Goal: Information Seeking & Learning: Learn about a topic

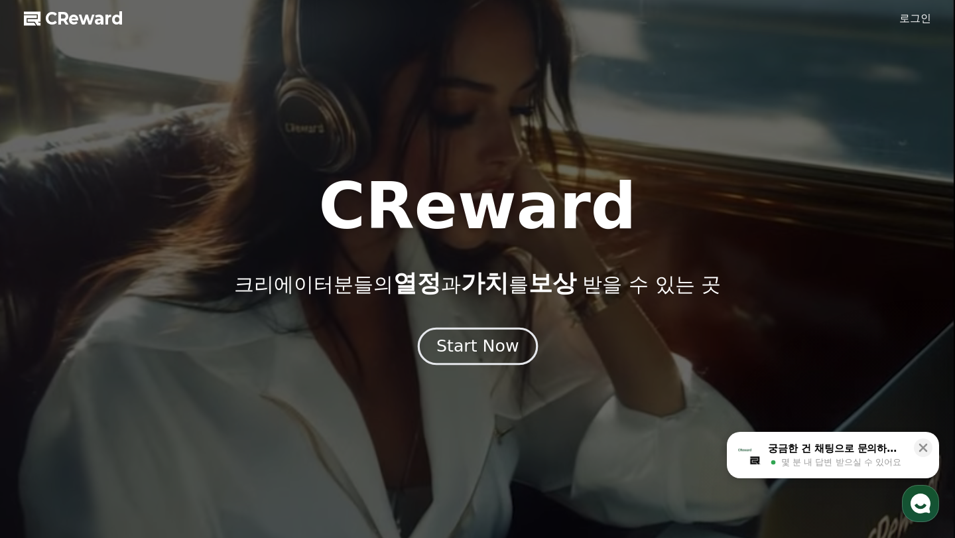
click at [525, 344] on button "Start Now" at bounding box center [477, 346] width 120 height 38
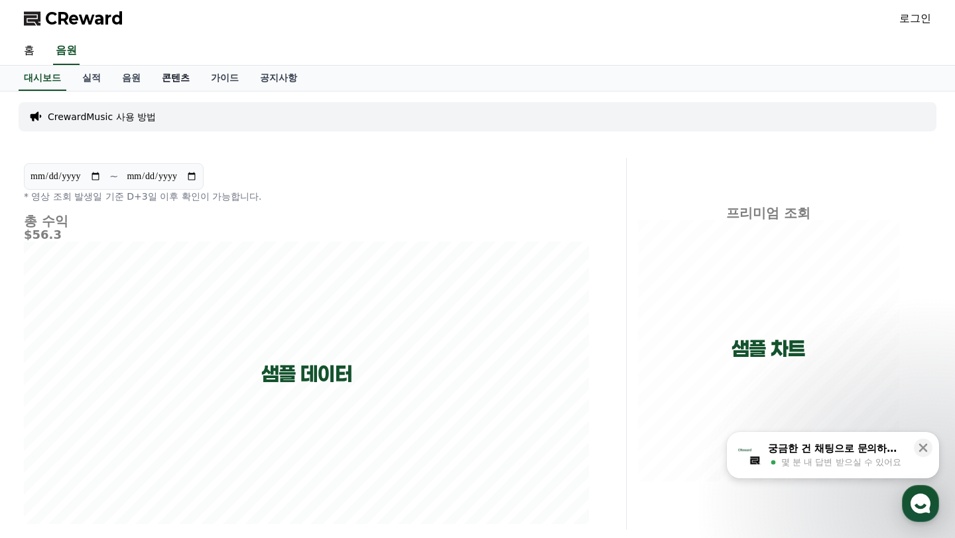
click at [156, 78] on link "콘텐츠" at bounding box center [175, 78] width 49 height 25
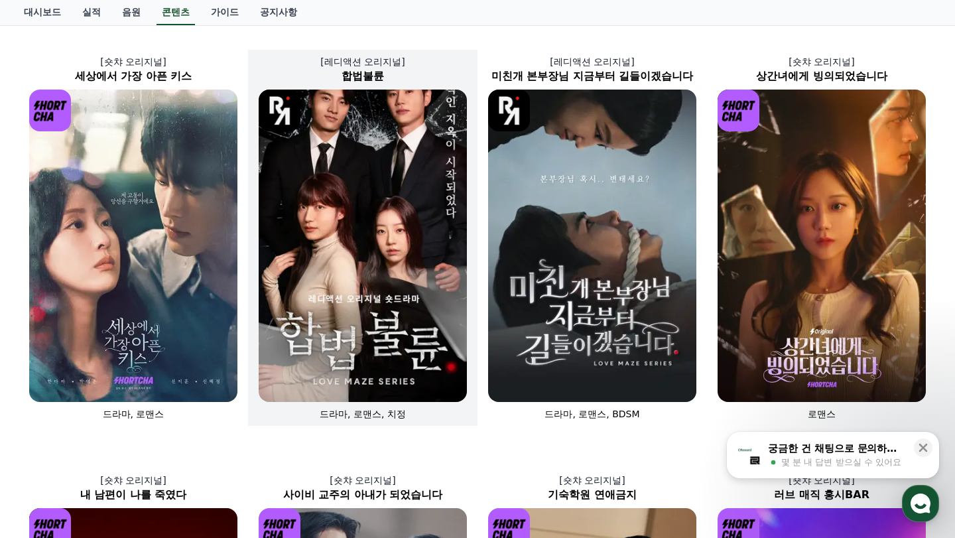
scroll to position [68, 0]
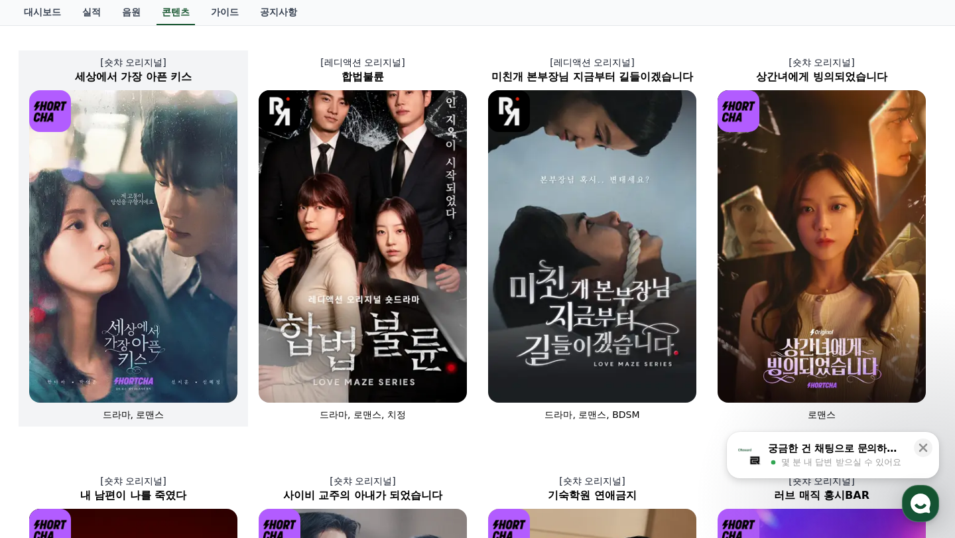
click at [199, 257] on img at bounding box center [133, 246] width 208 height 312
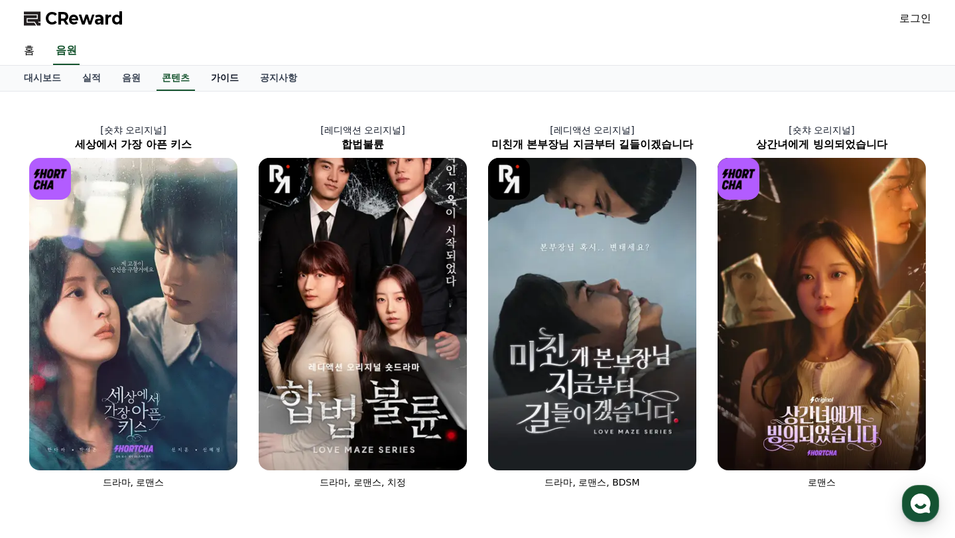
click at [210, 74] on link "가이드" at bounding box center [224, 78] width 49 height 25
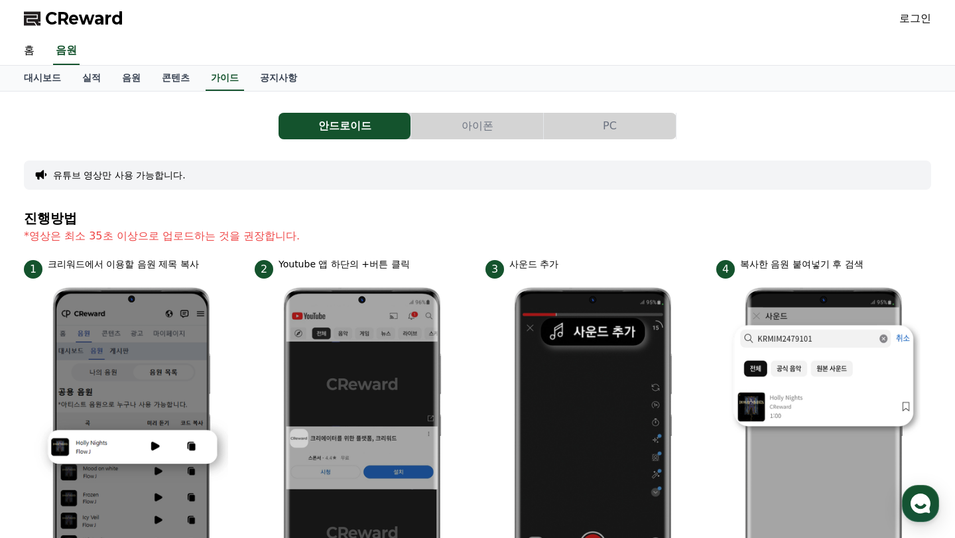
click at [480, 135] on button "아이폰" at bounding box center [477, 126] width 132 height 27
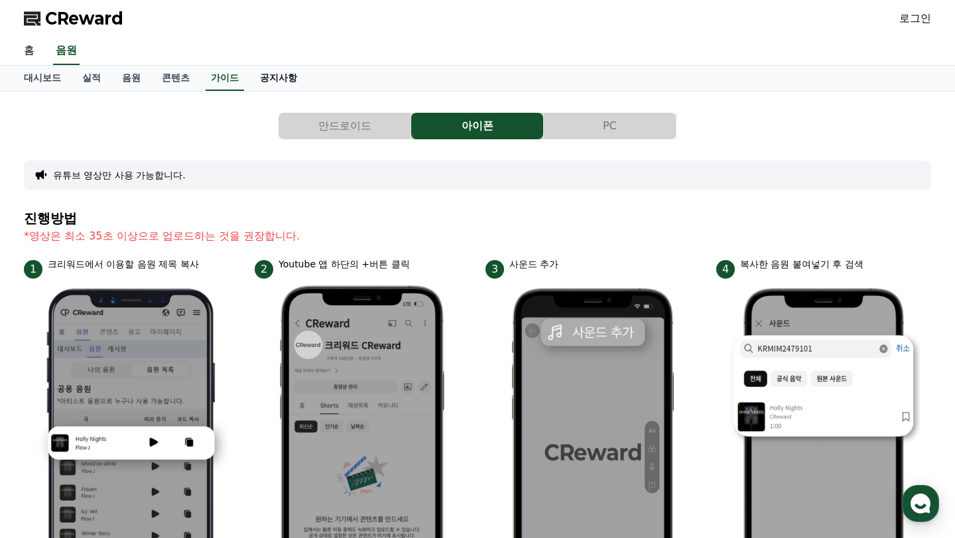
click at [249, 70] on link "공지사항" at bounding box center [278, 78] width 58 height 25
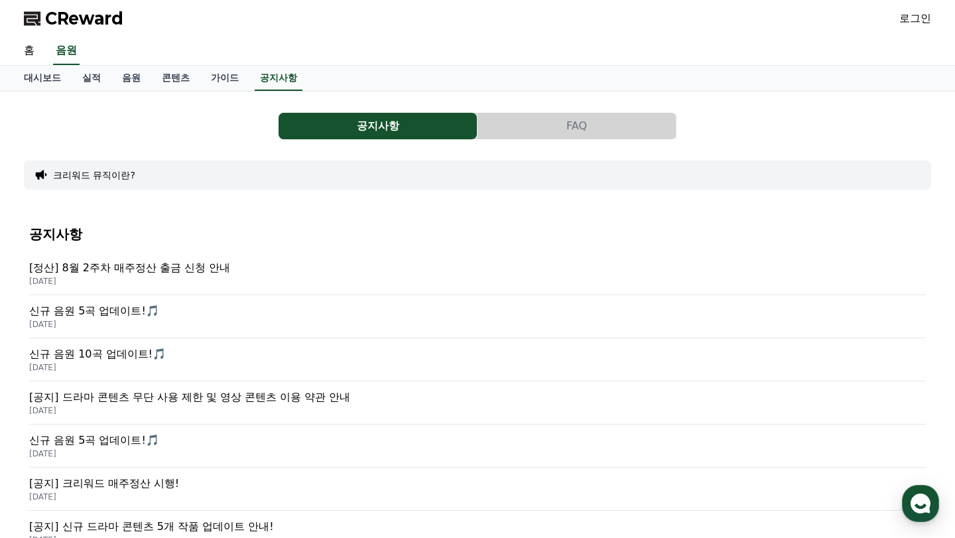
click at [107, 314] on p "신규 음원 5곡 업데이트!🎵" at bounding box center [477, 311] width 897 height 16
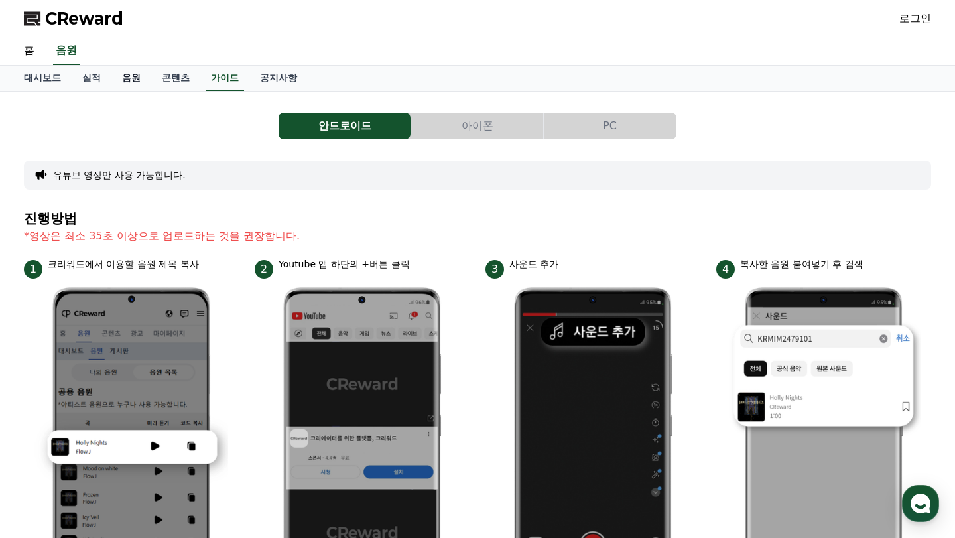
click at [127, 80] on link "음원" at bounding box center [131, 78] width 40 height 25
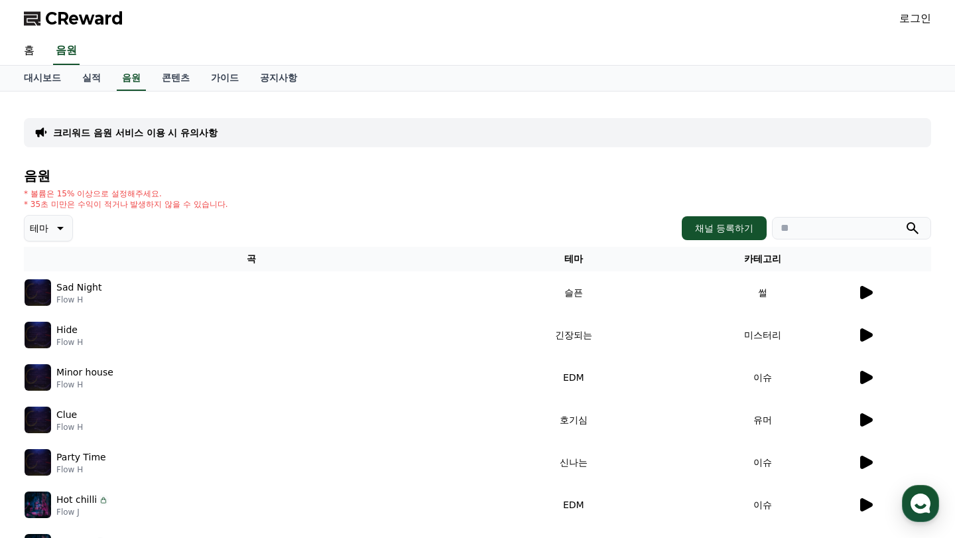
click at [867, 293] on icon at bounding box center [866, 292] width 13 height 13
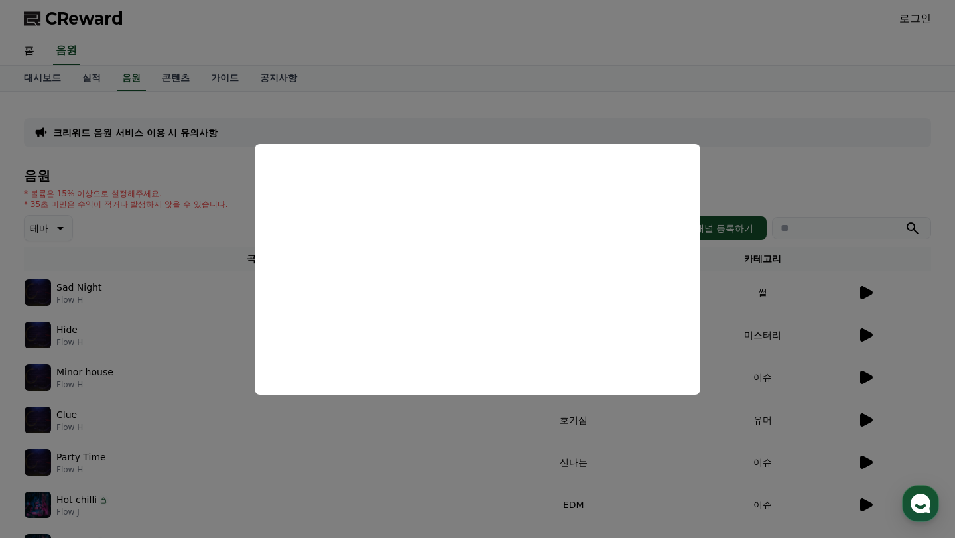
click at [668, 83] on button "close modal" at bounding box center [477, 269] width 955 height 538
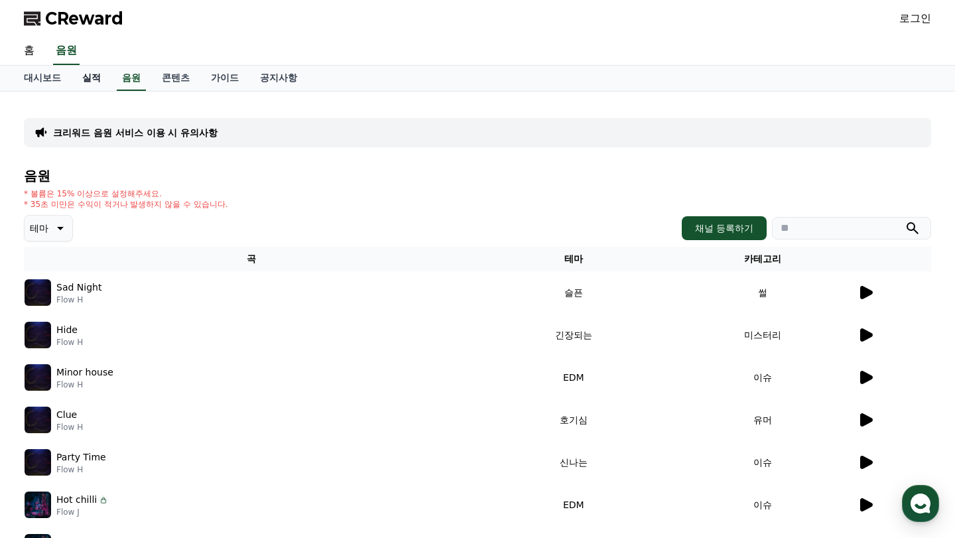
click at [84, 82] on link "실적" at bounding box center [92, 78] width 40 height 25
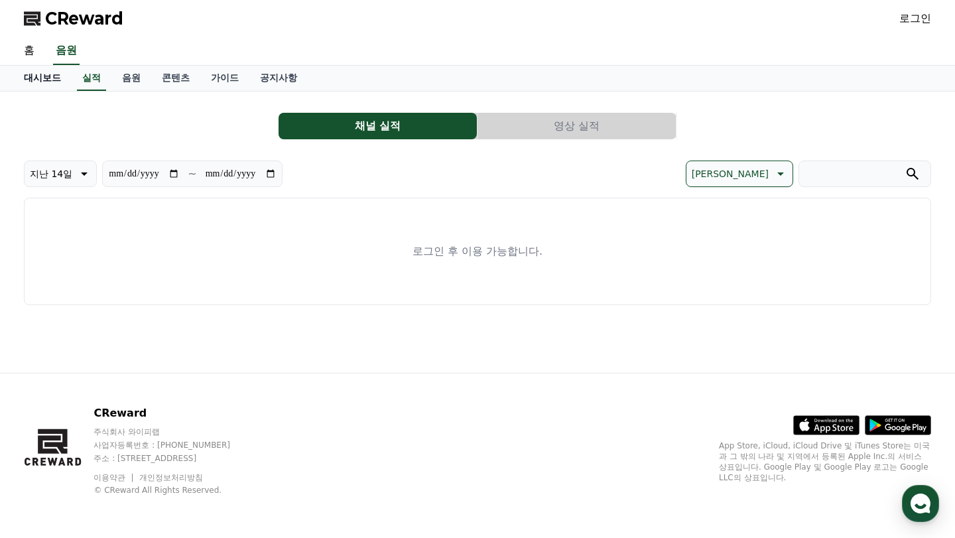
click at [48, 86] on link "대시보드" at bounding box center [42, 78] width 58 height 25
